Goal: Information Seeking & Learning: Learn about a topic

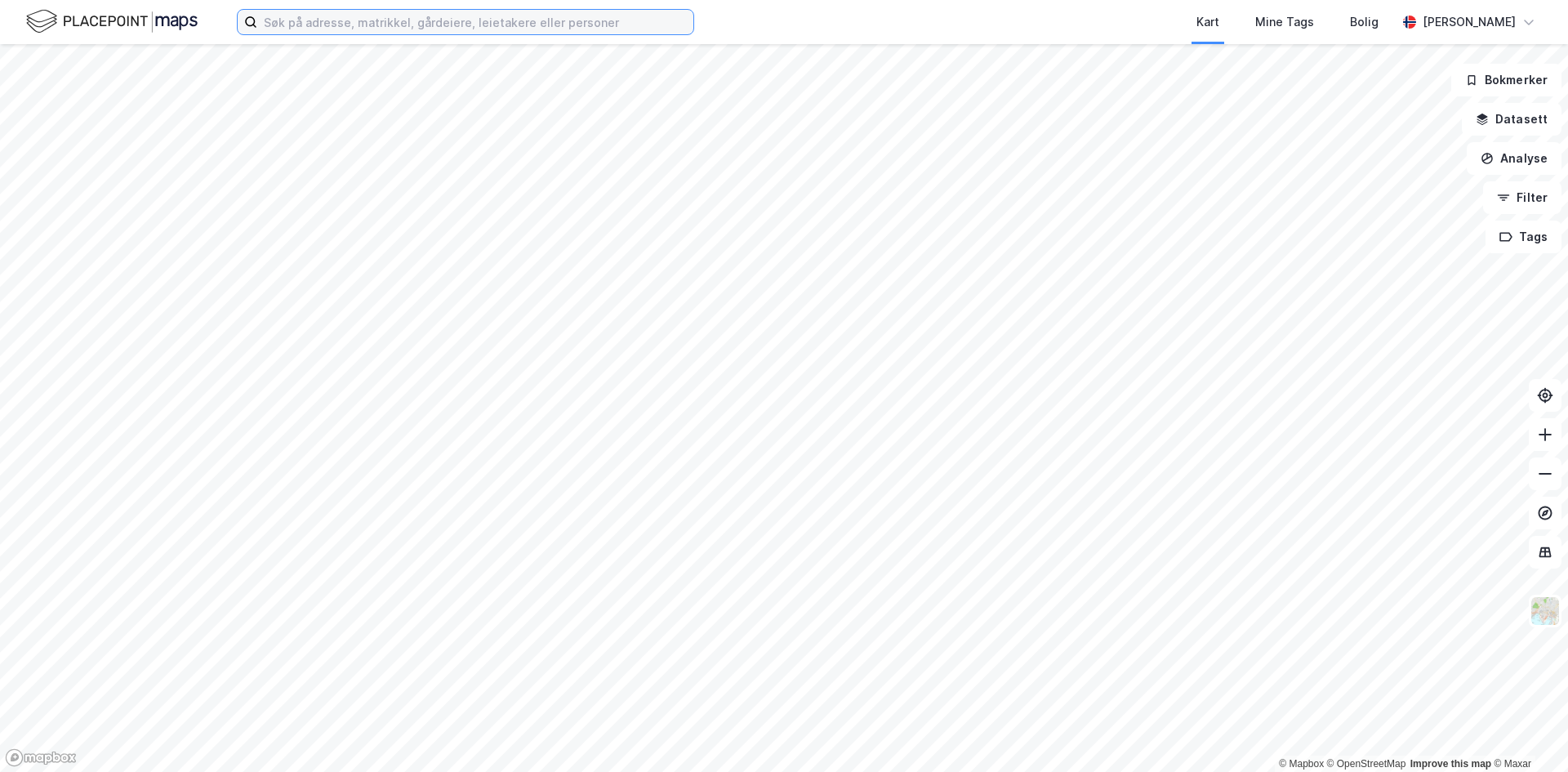
click at [416, 16] on input at bounding box center [475, 22] width 436 height 25
paste input "[STREET_ADDRESS]"
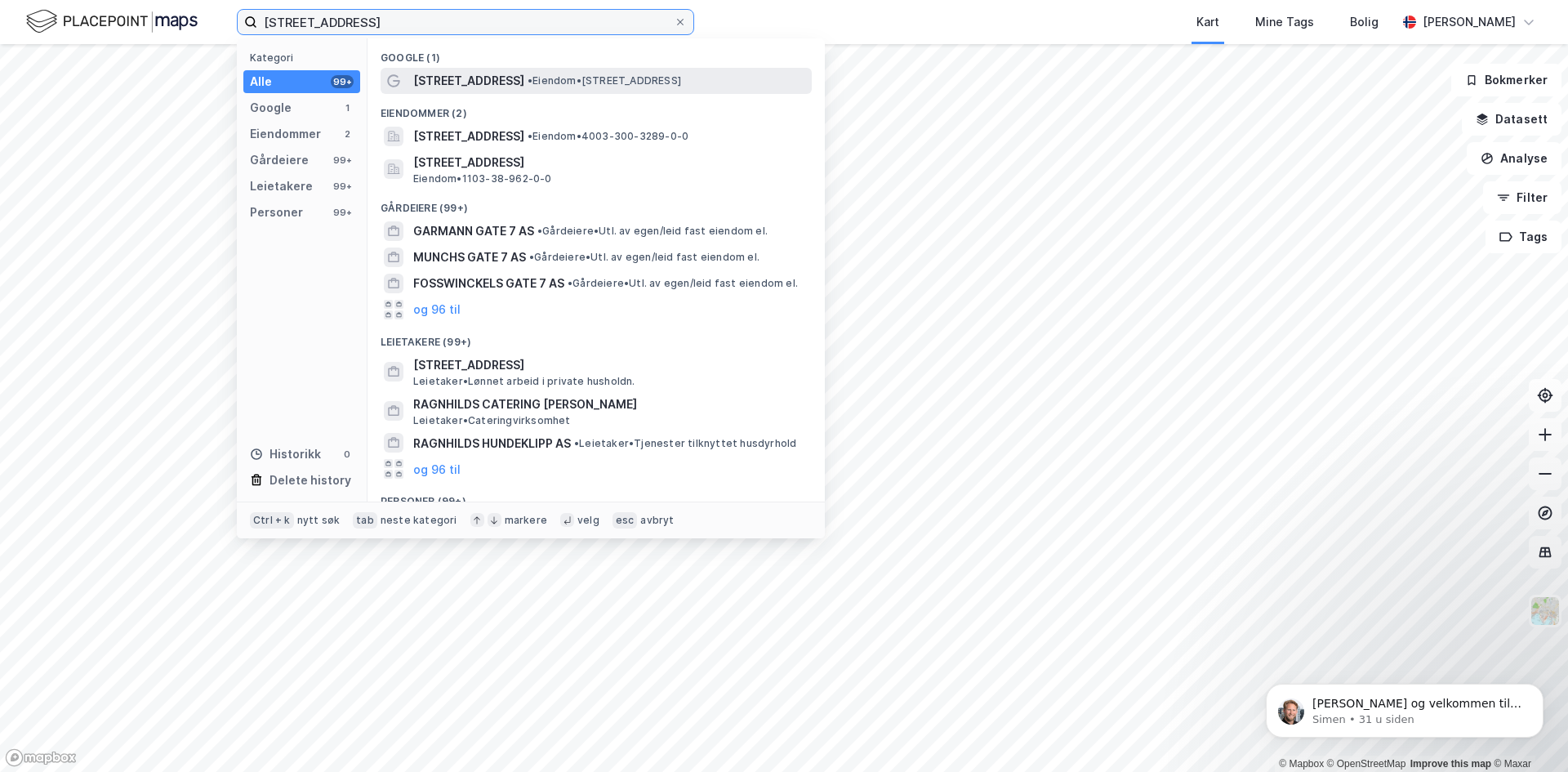
type input "[STREET_ADDRESS]"
click at [452, 79] on span "[STREET_ADDRESS]" at bounding box center [469, 81] width 111 height 20
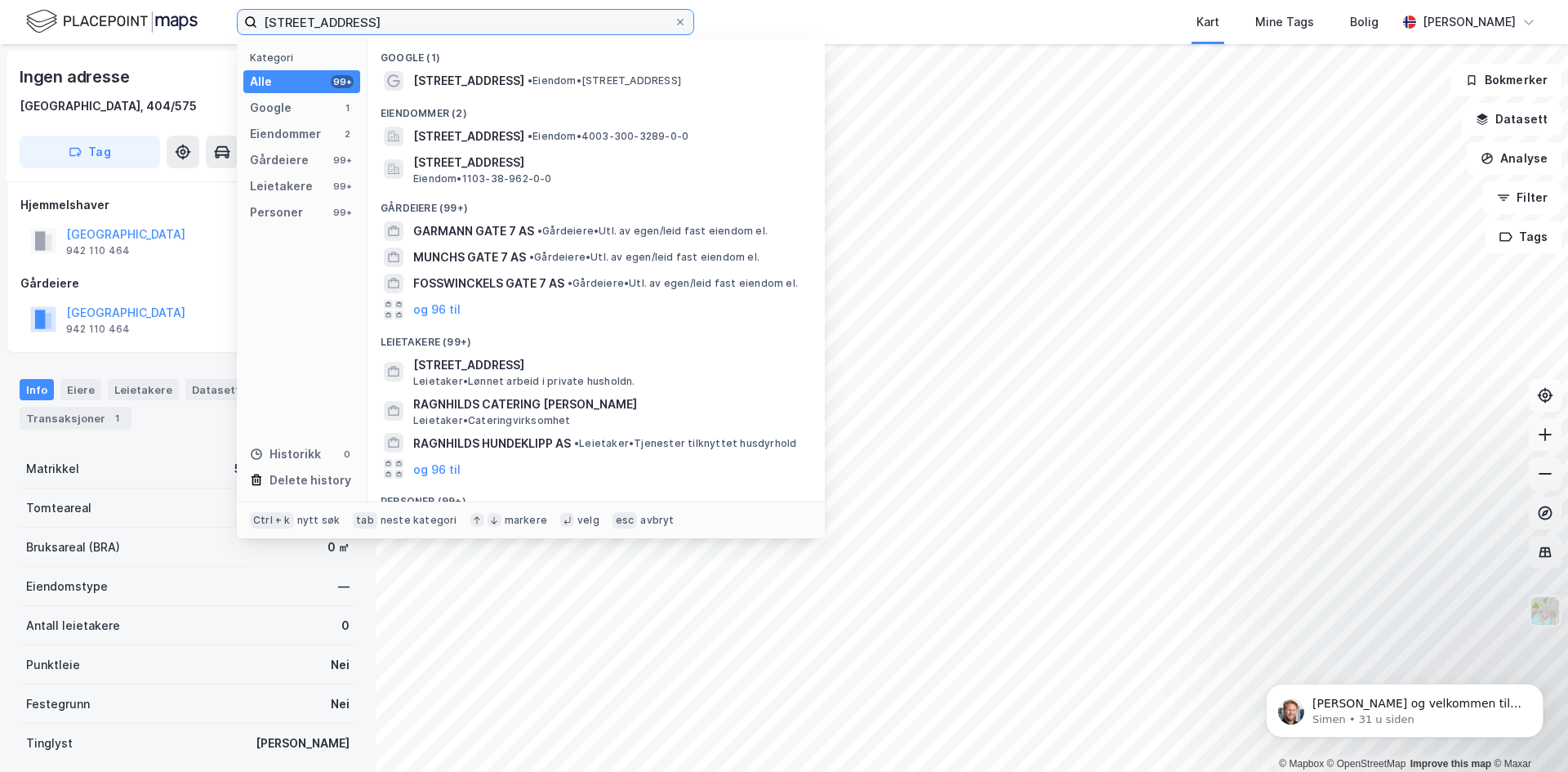
click at [438, 33] on input "[STREET_ADDRESS]" at bounding box center [466, 22] width 416 height 25
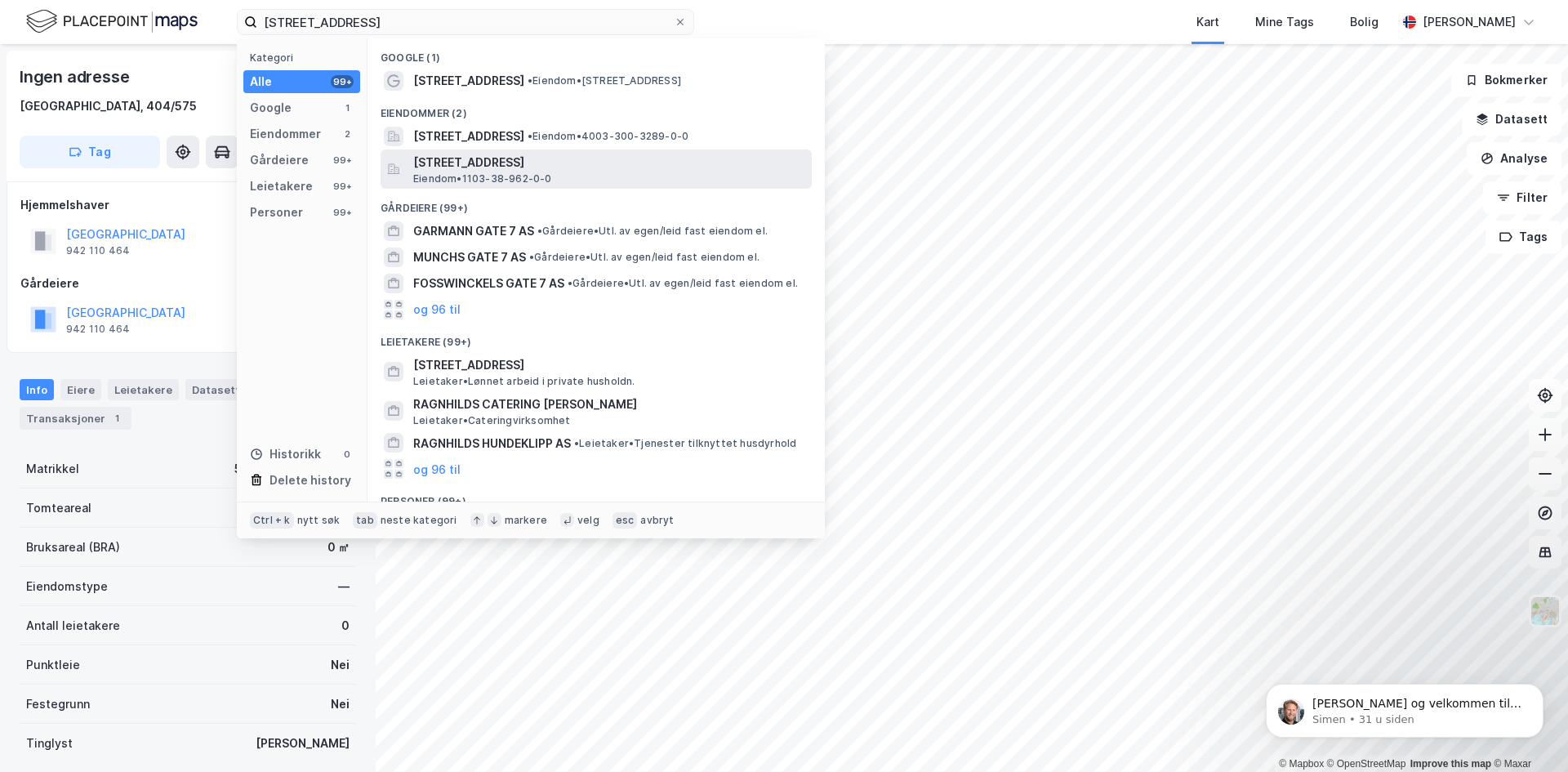
click at [554, 163] on span "[STREET_ADDRESS]" at bounding box center [609, 163] width 392 height 20
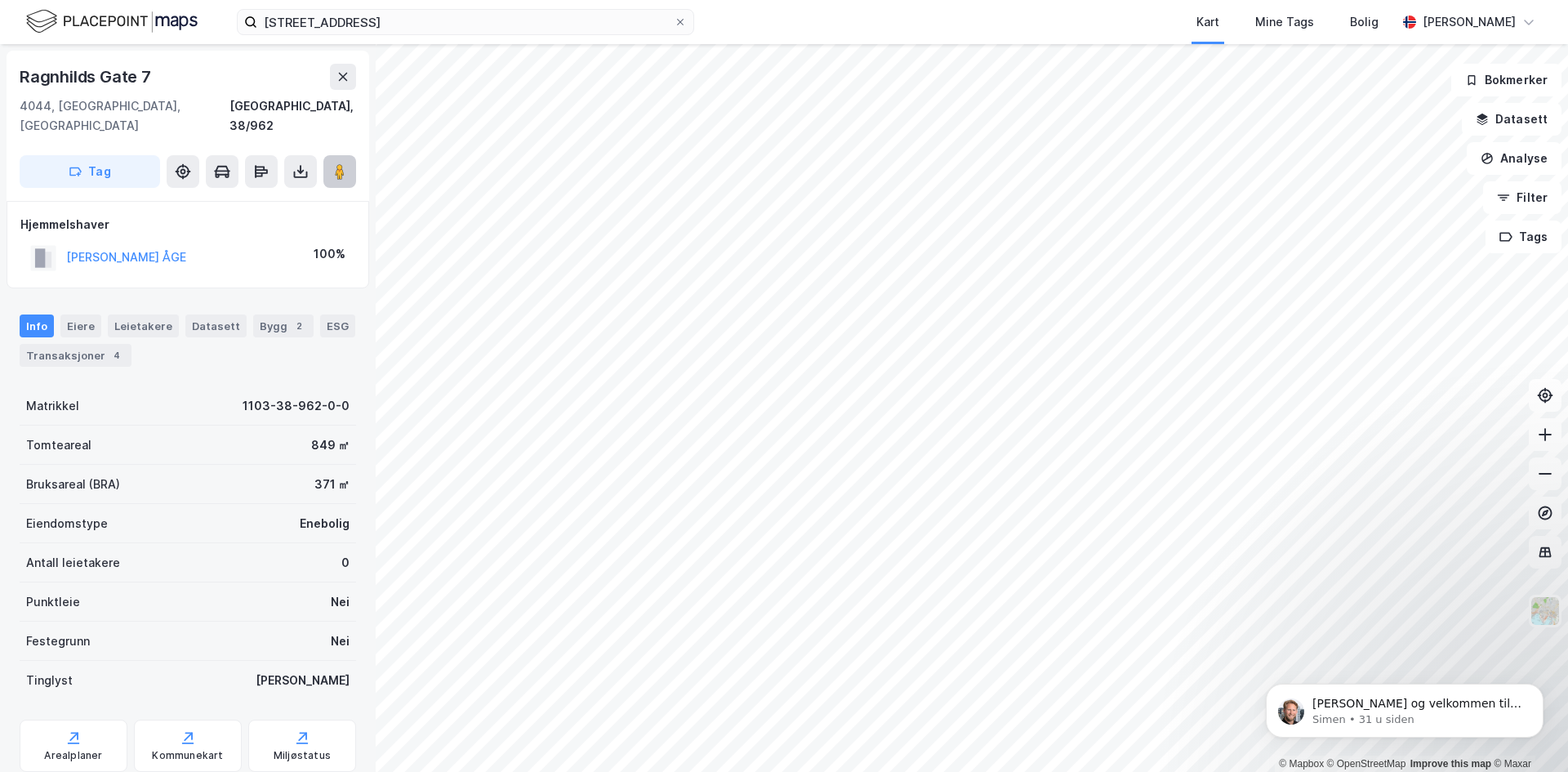
click at [333, 163] on icon at bounding box center [340, 172] width 16 height 16
